Goal: Transaction & Acquisition: Purchase product/service

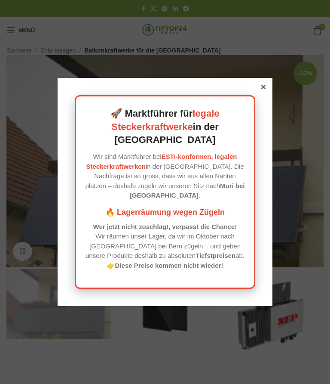
click at [266, 91] on div at bounding box center [264, 87] width 8 height 8
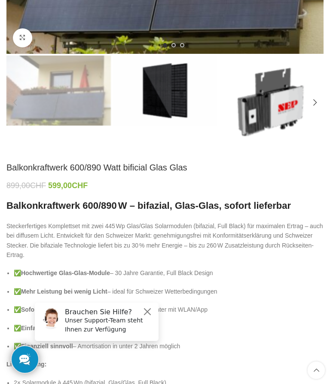
scroll to position [195, 0]
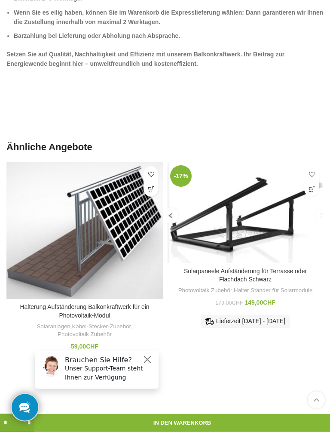
scroll to position [1336, 0]
click at [145, 303] on link "Halterung Aufständerung Balkonkraftwerk für ein Photovoltaik-Modul" at bounding box center [84, 310] width 129 height 15
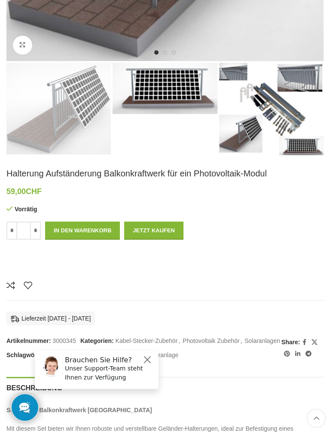
scroll to position [271, 0]
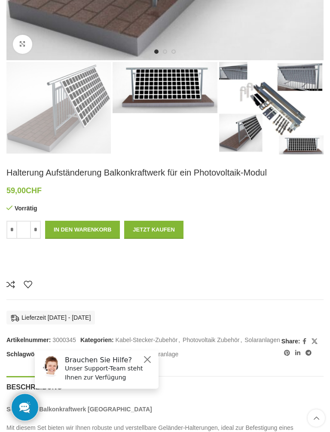
click at [290, 107] on img "3 / 3" at bounding box center [271, 108] width 104 height 92
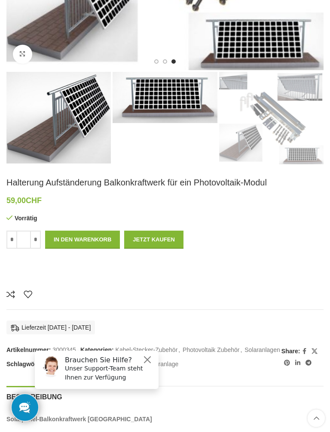
scroll to position [264, 0]
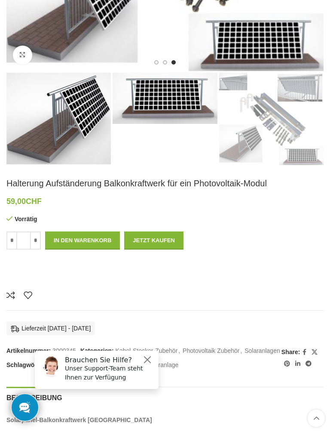
click at [285, 118] on img "3 / 3" at bounding box center [271, 119] width 104 height 92
click at [162, 63] on ul at bounding box center [164, 62] width 21 height 4
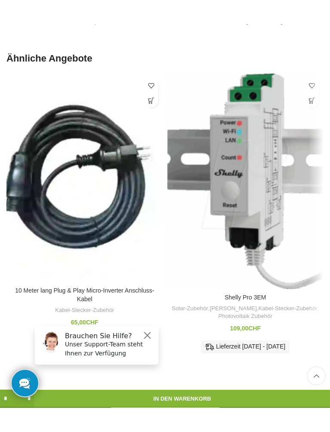
scroll to position [904, 0]
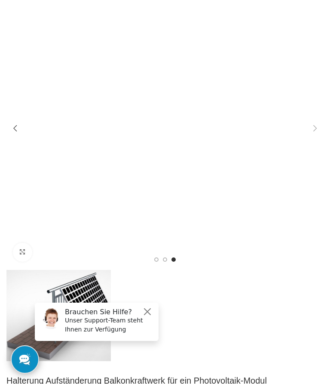
scroll to position [0, 0]
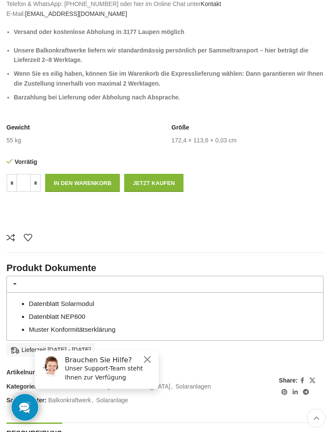
scroll to position [552, 0]
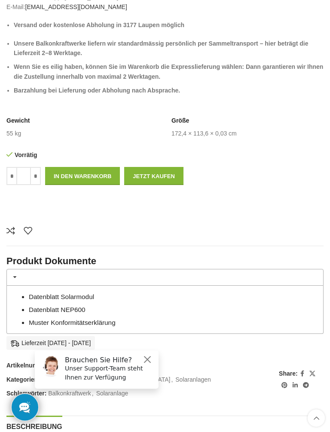
click at [35, 173] on input "*" at bounding box center [35, 176] width 11 height 18
type input "*"
click at [94, 170] on button "In den Warenkorb" at bounding box center [82, 176] width 75 height 18
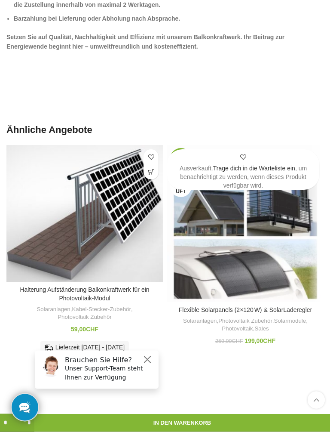
scroll to position [1354, 0]
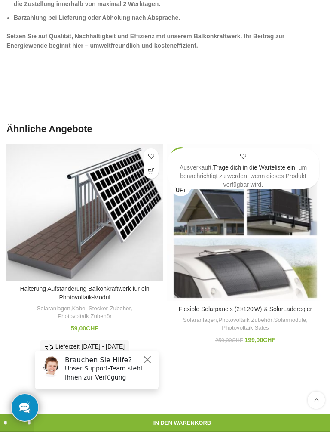
click at [138, 286] on div "Halterung Aufständerung Balkonkraftwerk für ein Photovoltaik-Modul Solaranlagen…" at bounding box center [84, 323] width 157 height 74
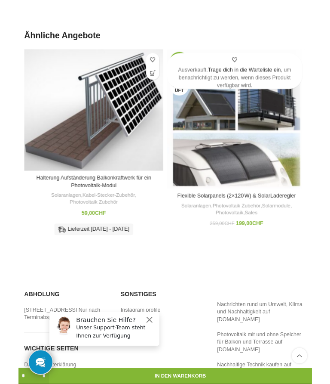
scroll to position [1429, 0]
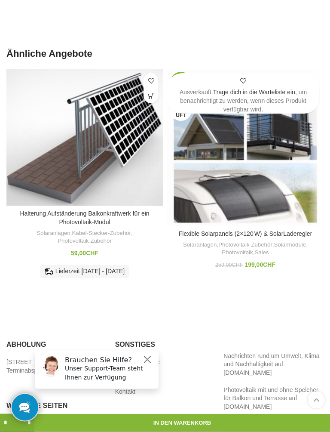
click at [121, 210] on link "Halterung Aufständerung Balkonkraftwerk für ein Photovoltaik-Modul" at bounding box center [84, 217] width 129 height 15
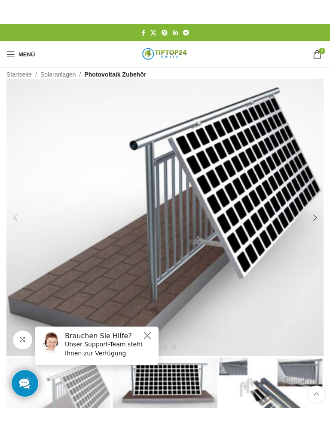
scroll to position [174, 0]
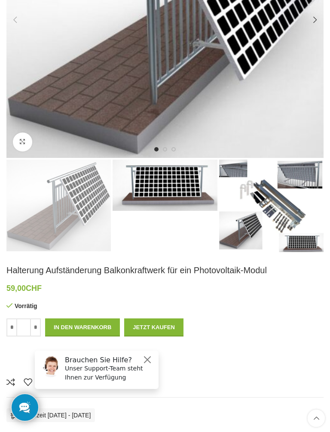
click at [38, 327] on input "*" at bounding box center [35, 327] width 11 height 18
click at [38, 328] on input "*" at bounding box center [35, 327] width 11 height 18
click at [40, 325] on input "*" at bounding box center [35, 327] width 11 height 18
type input "*"
click at [102, 331] on button "In den Warenkorb" at bounding box center [82, 327] width 75 height 18
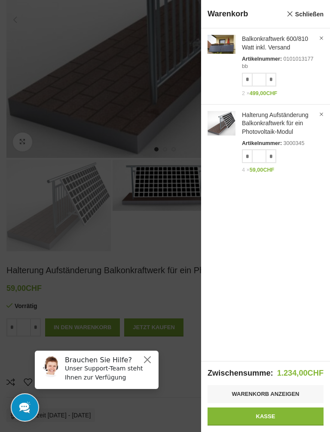
click at [329, 97] on link "Anzeigen" at bounding box center [265, 64] width 129 height 72
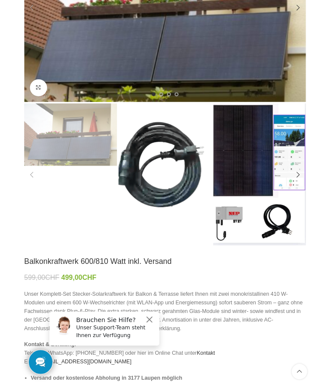
scroll to position [147, 0]
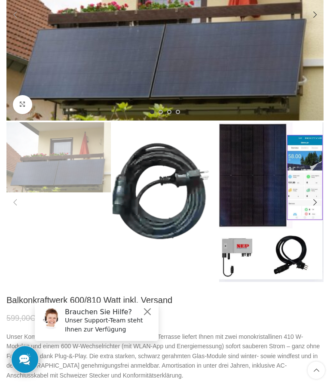
click at [175, 175] on img "2 / 4" at bounding box center [165, 191] width 104 height 139
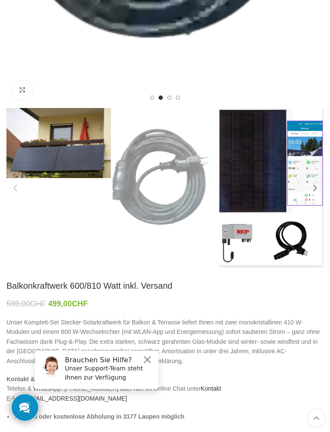
scroll to position [371, 0]
click at [172, 199] on img "2 / 4" at bounding box center [165, 177] width 104 height 139
click at [171, 160] on img "2 / 4" at bounding box center [165, 177] width 104 height 139
click at [171, 169] on img "2 / 4" at bounding box center [165, 177] width 104 height 139
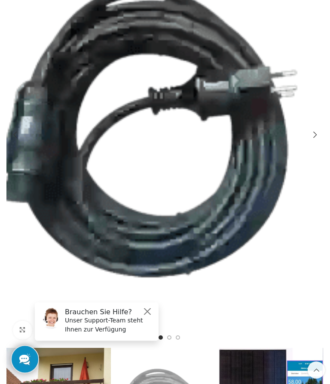
scroll to position [133, 0]
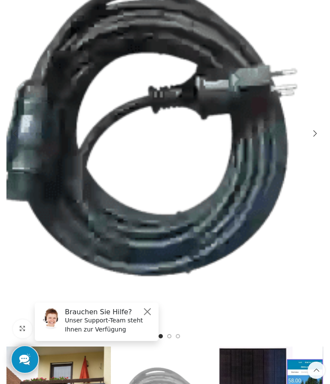
click at [167, 331] on img "2 / 4" at bounding box center [164, 133] width 317 height 423
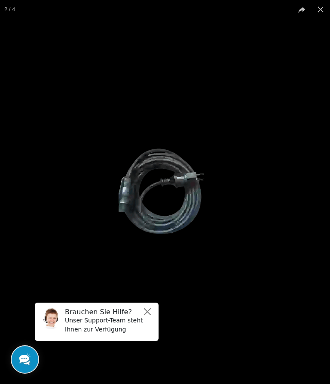
click at [147, 308] on button "Close" at bounding box center [147, 311] width 10 height 10
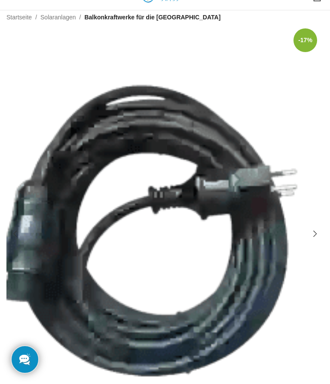
scroll to position [0, 0]
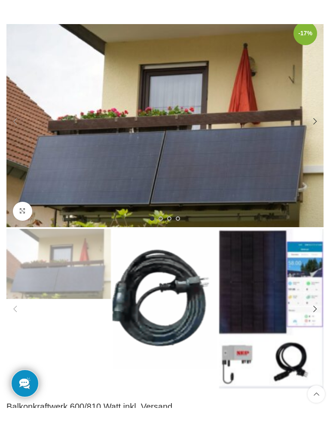
scroll to position [76, 0]
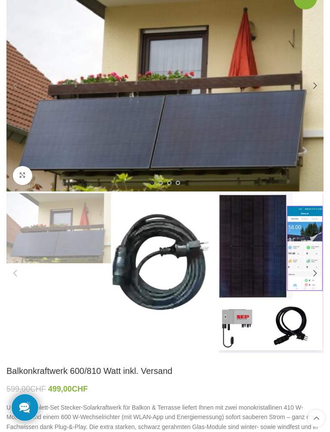
click at [187, 234] on img "2 / 4" at bounding box center [165, 262] width 104 height 139
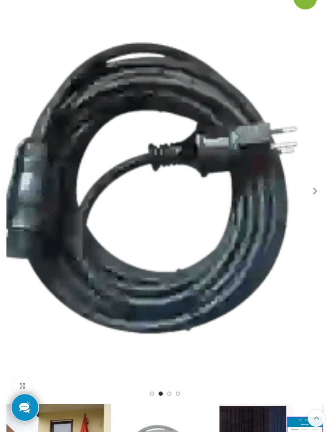
click at [23, 383] on lhc-260-status-widget at bounding box center [24, 407] width 41 height 41
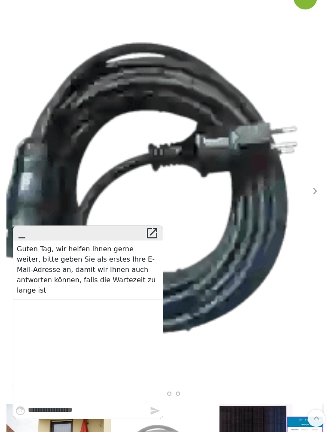
scroll to position [0, 0]
click at [293, 76] on img "2 / 4" at bounding box center [164, 190] width 317 height 423
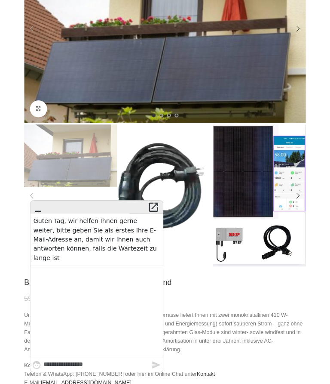
scroll to position [117, 0]
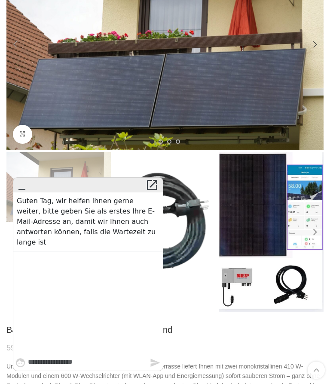
click at [161, 362] on link "" at bounding box center [156, 362] width 13 height 8
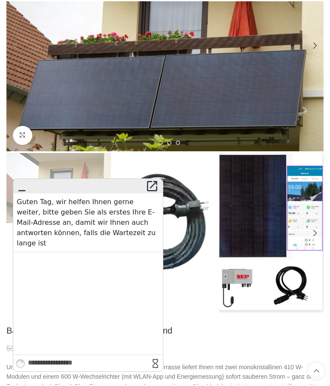
scroll to position [228, 0]
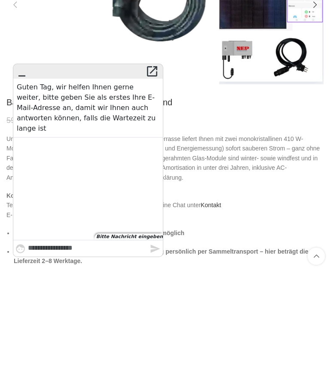
click at [20, 72] on icon "" at bounding box center [22, 71] width 14 height 12
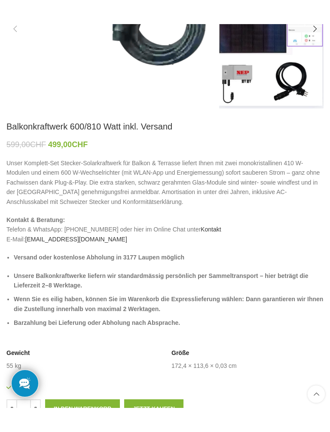
scroll to position [437, 0]
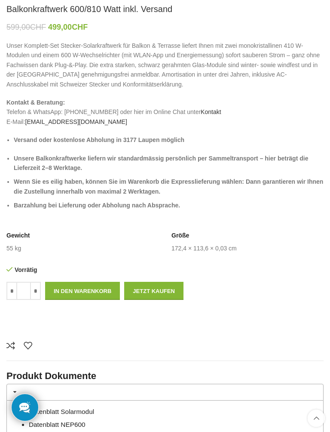
click at [37, 286] on input "*" at bounding box center [35, 291] width 11 height 18
type input "*"
click at [101, 282] on button "In den Warenkorb" at bounding box center [82, 291] width 75 height 18
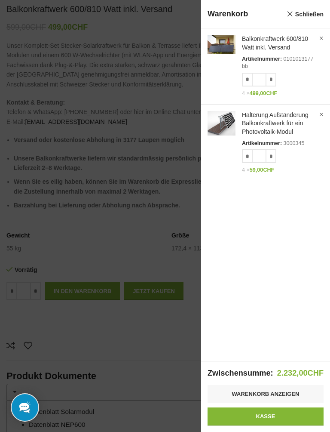
click at [268, 79] on input "*" at bounding box center [271, 80] width 11 height 14
type input "*"
click at [244, 80] on input "*" at bounding box center [247, 80] width 11 height 14
click at [246, 77] on input "*" at bounding box center [247, 80] width 11 height 14
type input "*"
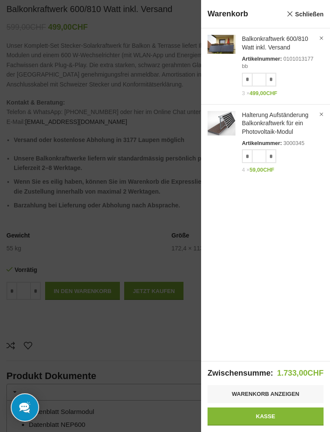
click at [246, 77] on input "*" at bounding box center [247, 80] width 11 height 14
type input "*"
click at [311, 244] on div "Anzeigen × Balkonkraftwerk 600/810 Watt inkl. Versand Artikelnummer: 0101013177…" at bounding box center [265, 194] width 129 height 332
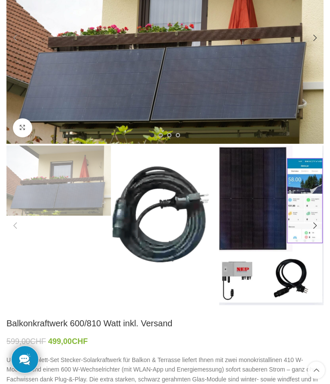
scroll to position [123, 0]
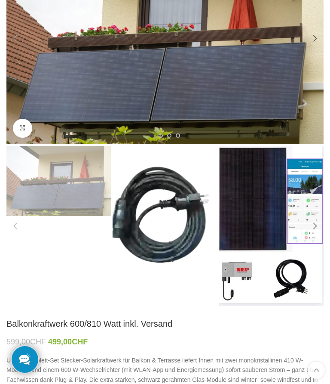
click at [298, 267] on img "3 / 4" at bounding box center [271, 226] width 104 height 160
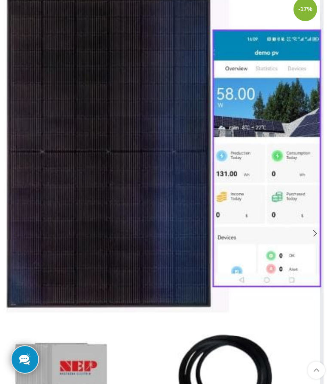
scroll to position [59, 0]
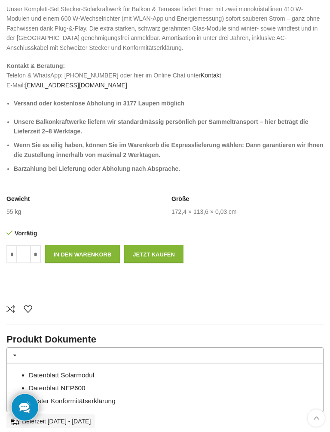
scroll to position [474, 0]
click at [103, 252] on button "In den Warenkorb" at bounding box center [82, 254] width 75 height 18
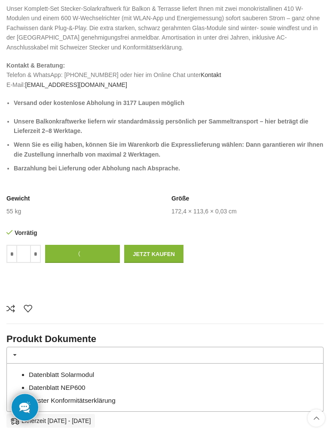
scroll to position [474, 0]
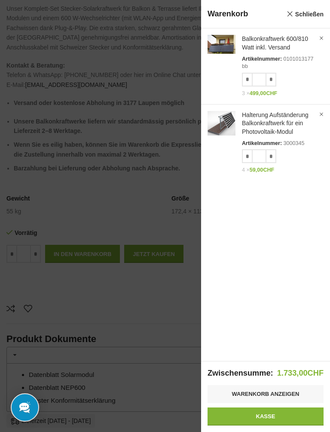
click at [305, 211] on div "Anzeigen × Balkonkraftwerk 600/810 Watt inkl. Versand Artikelnummer: 0101013177…" at bounding box center [265, 194] width 129 height 332
click at [273, 79] on input "*" at bounding box center [271, 80] width 11 height 14
type input "*"
click at [248, 78] on input "*" at bounding box center [247, 80] width 11 height 14
click at [249, 78] on input "*" at bounding box center [247, 80] width 11 height 14
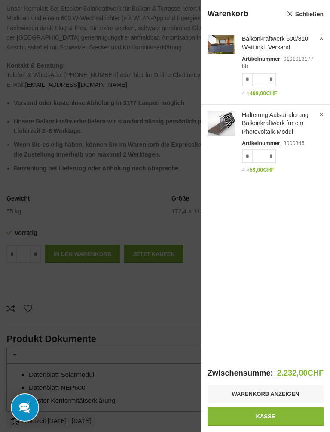
type input "*"
click at [316, 229] on div "Anzeigen × Balkonkraftwerk 600/810 Watt inkl. Versand Artikelnummer: 0101013177…" at bounding box center [265, 194] width 129 height 332
click at [226, 118] on link "Anzeigen" at bounding box center [265, 140] width 129 height 73
